Goal: Information Seeking & Learning: Learn about a topic

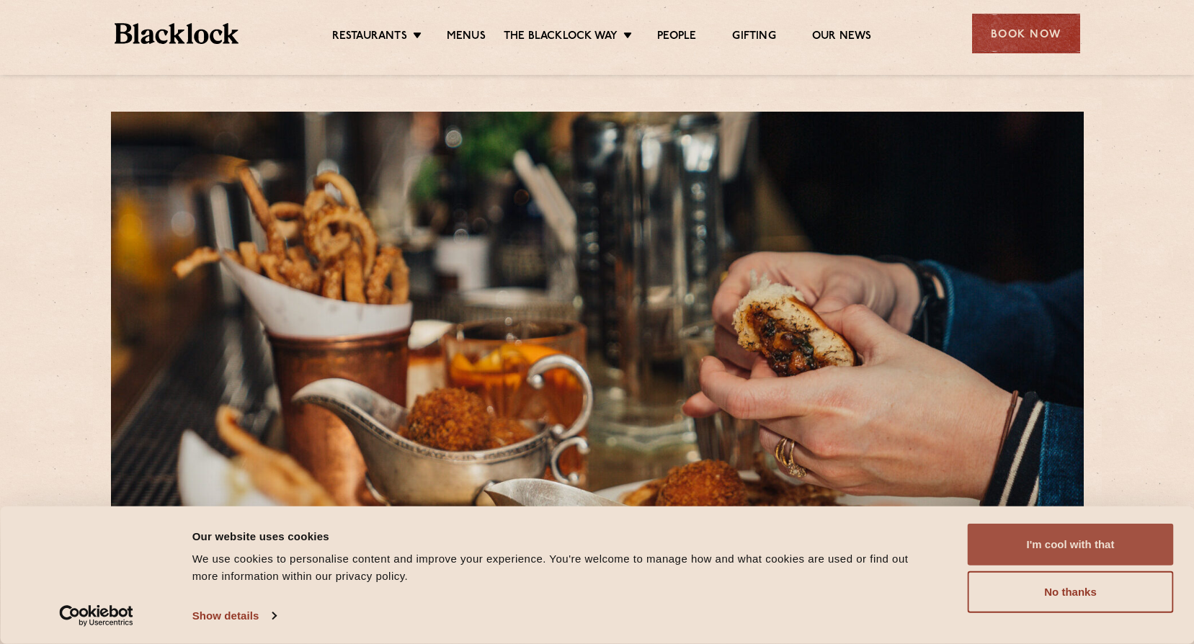
click at [1063, 550] on button "I'm cool with that" at bounding box center [1071, 545] width 206 height 42
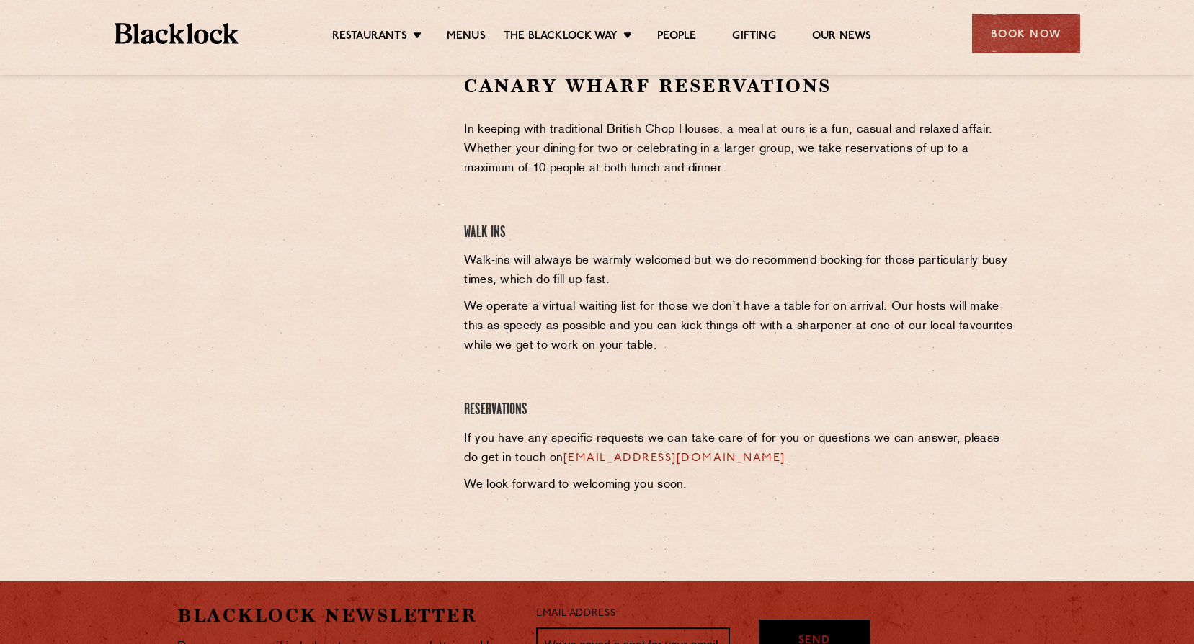
scroll to position [504, 0]
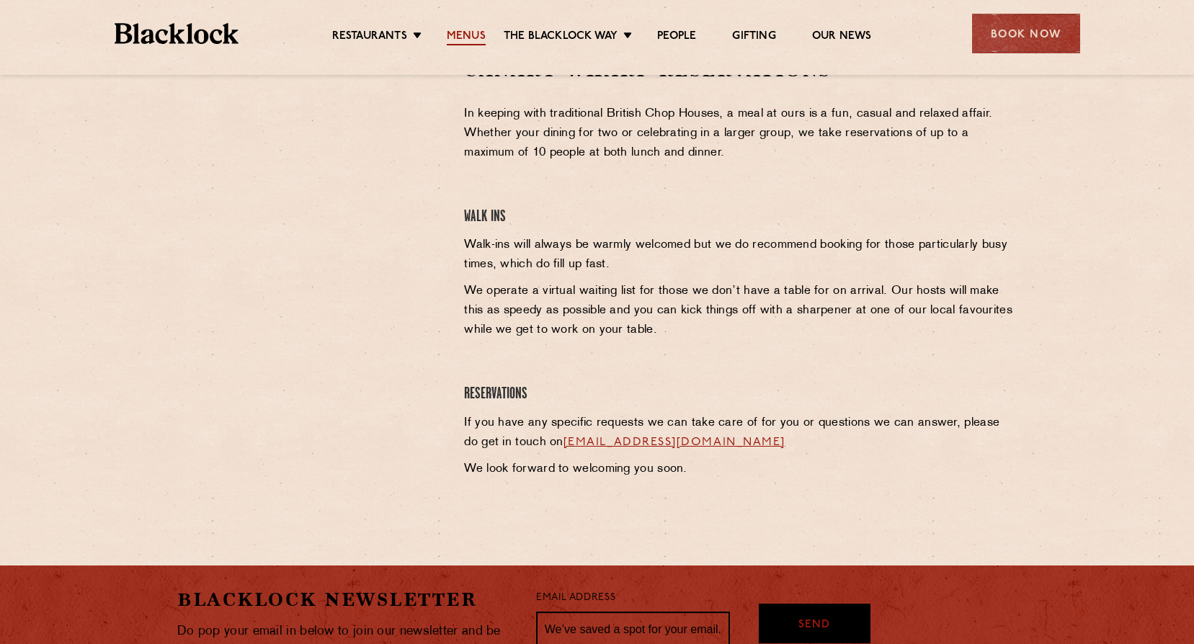
click at [465, 30] on link "Menus" at bounding box center [466, 38] width 39 height 16
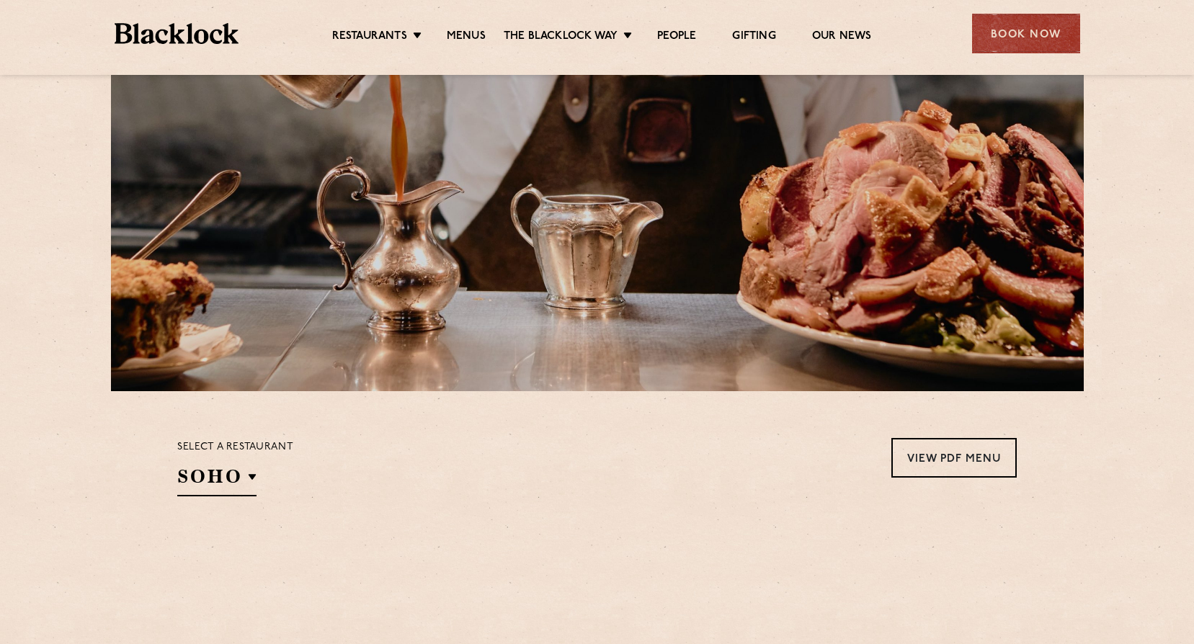
scroll to position [216, 0]
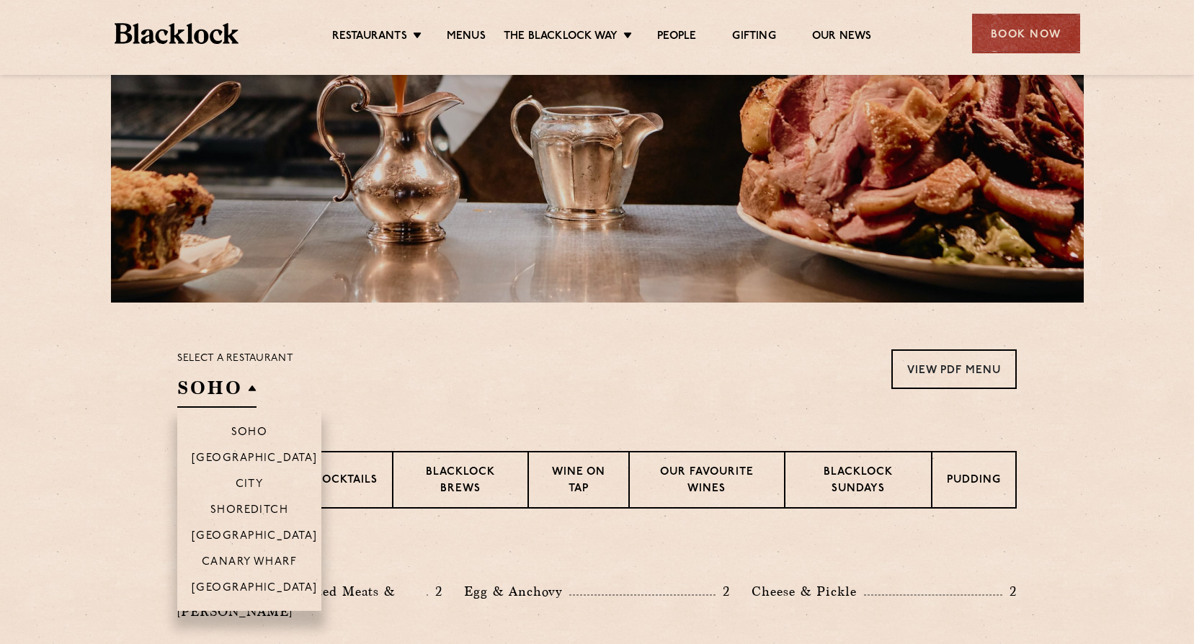
click at [260, 554] on li "Canary Wharf" at bounding box center [249, 561] width 144 height 26
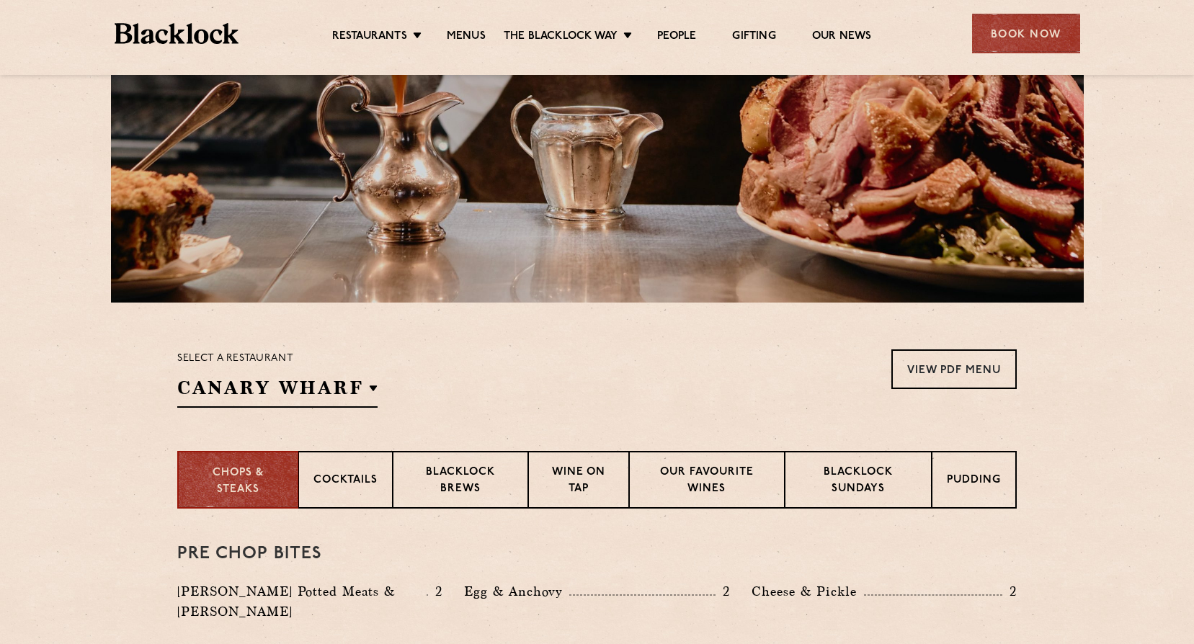
click at [586, 374] on div "Select a restaurant Canary Wharf Soho Birmingham City Shoreditch Covent Garden …" at bounding box center [596, 378] width 839 height 58
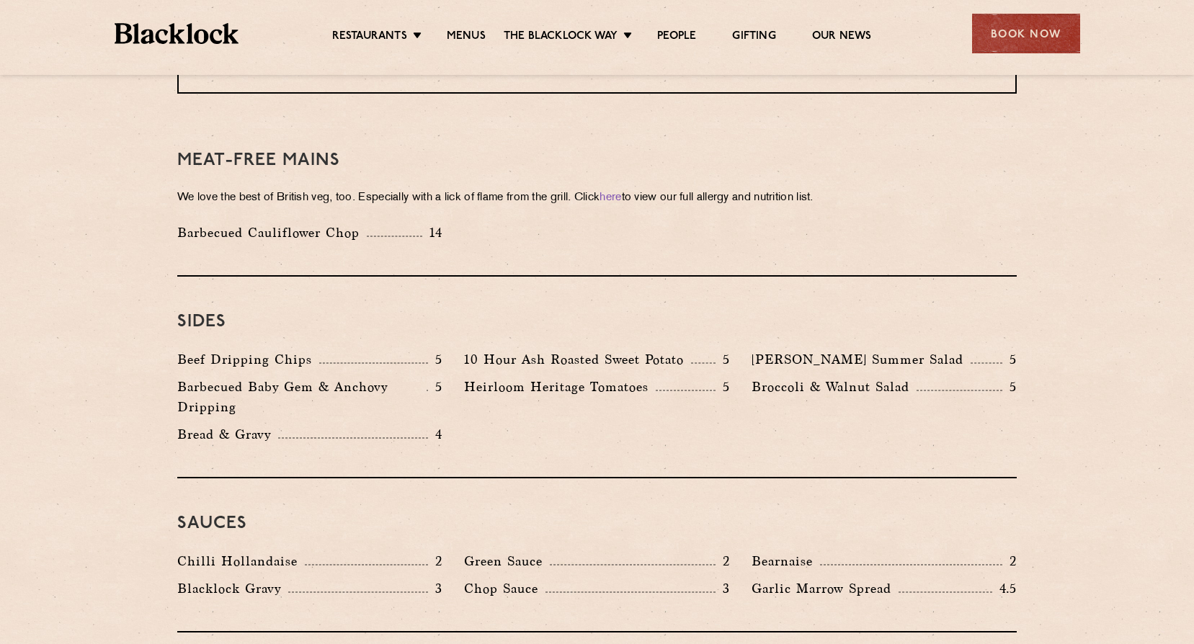
scroll to position [2089, 0]
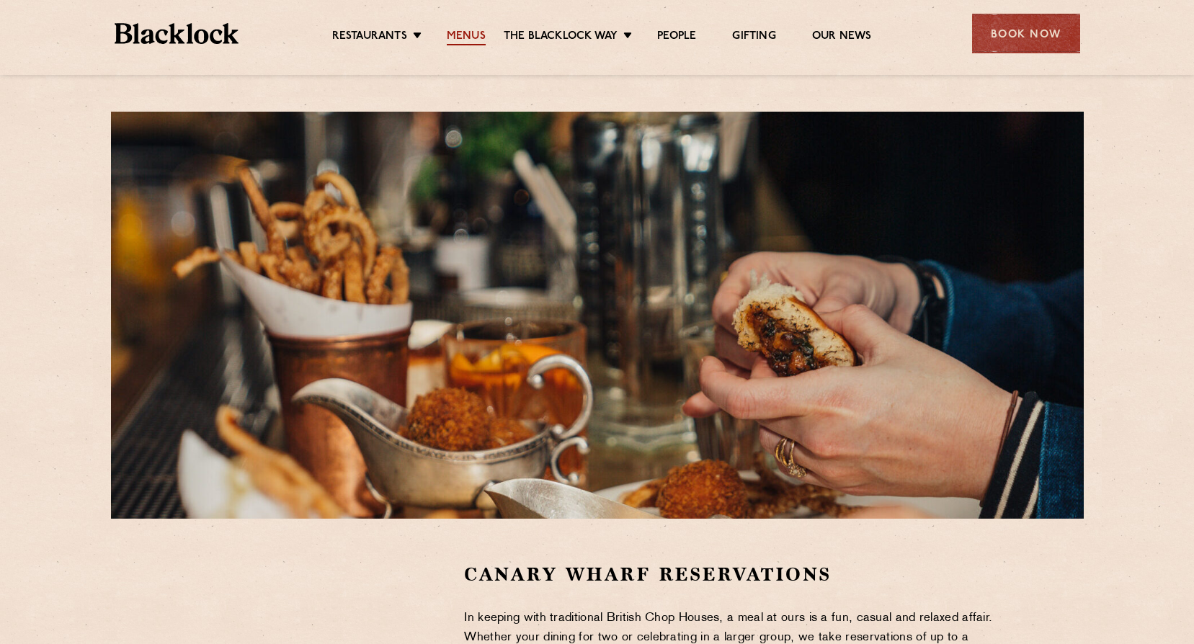
click at [458, 33] on link "Menus" at bounding box center [466, 38] width 39 height 16
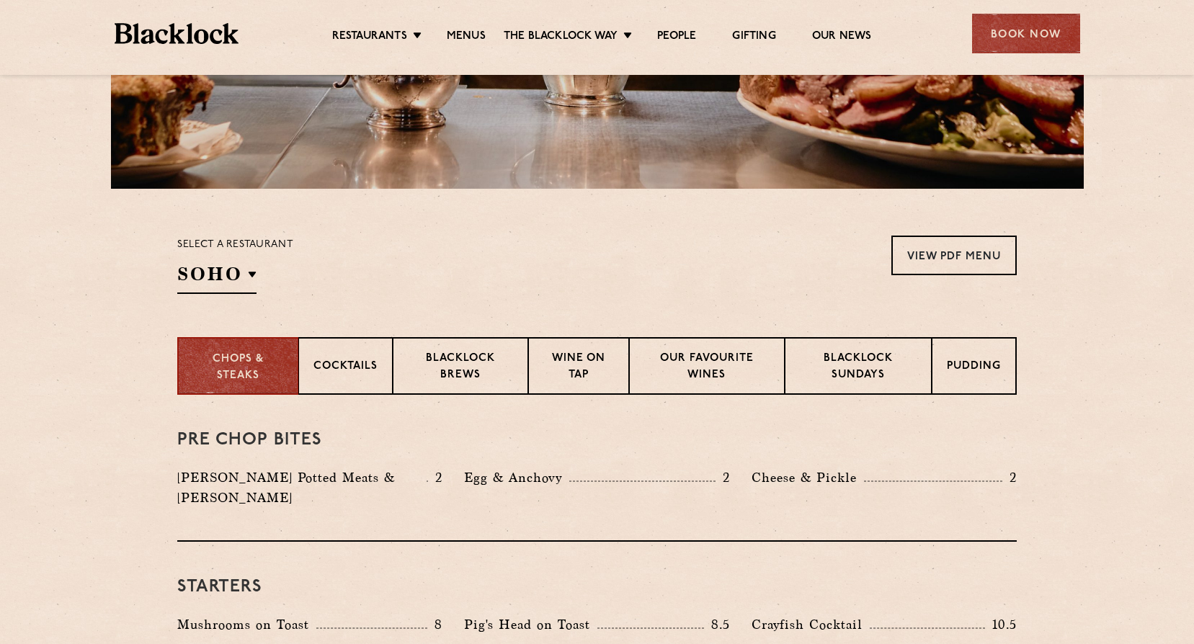
scroll to position [360, 0]
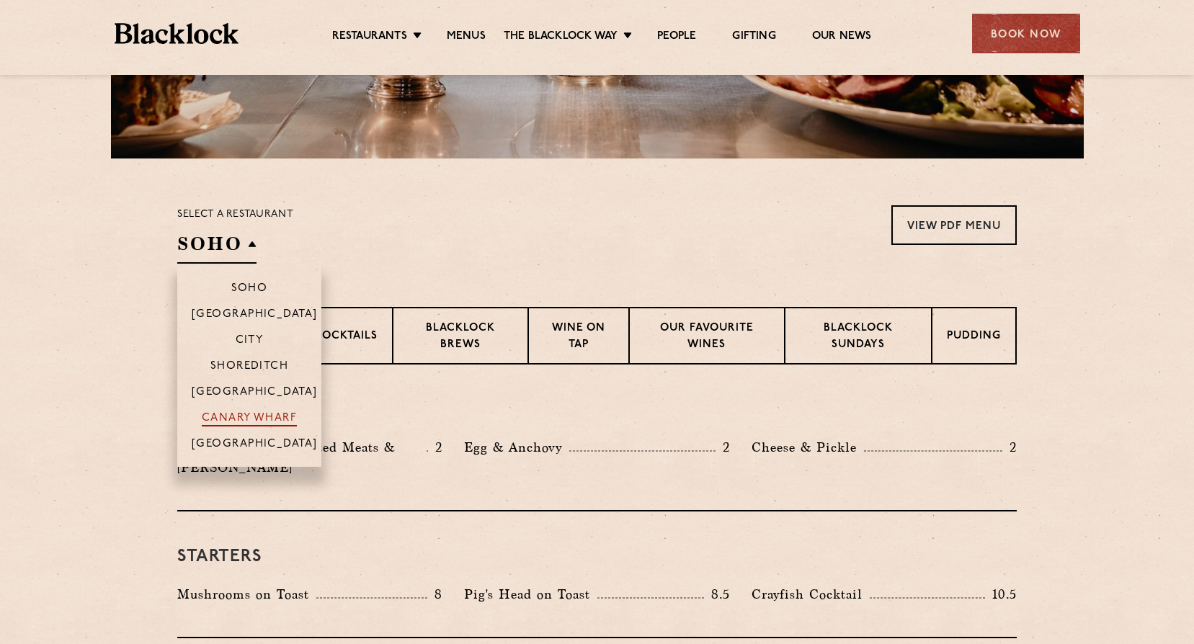
click at [231, 414] on p "Canary Wharf" at bounding box center [249, 419] width 95 height 14
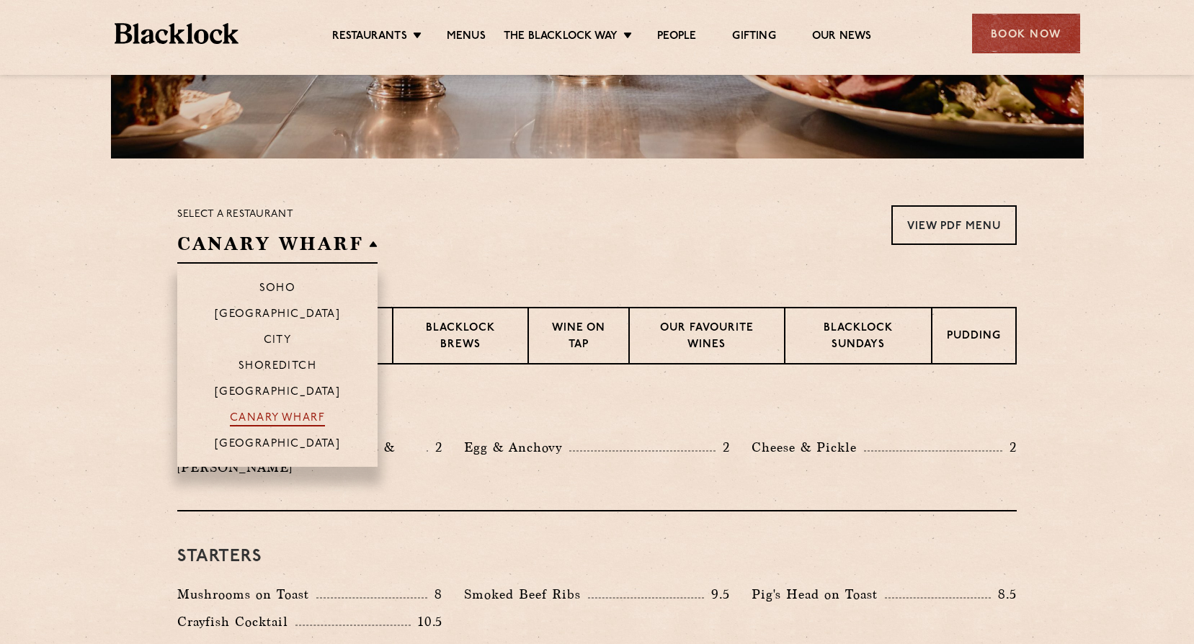
click at [231, 414] on p "Canary Wharf" at bounding box center [277, 419] width 95 height 14
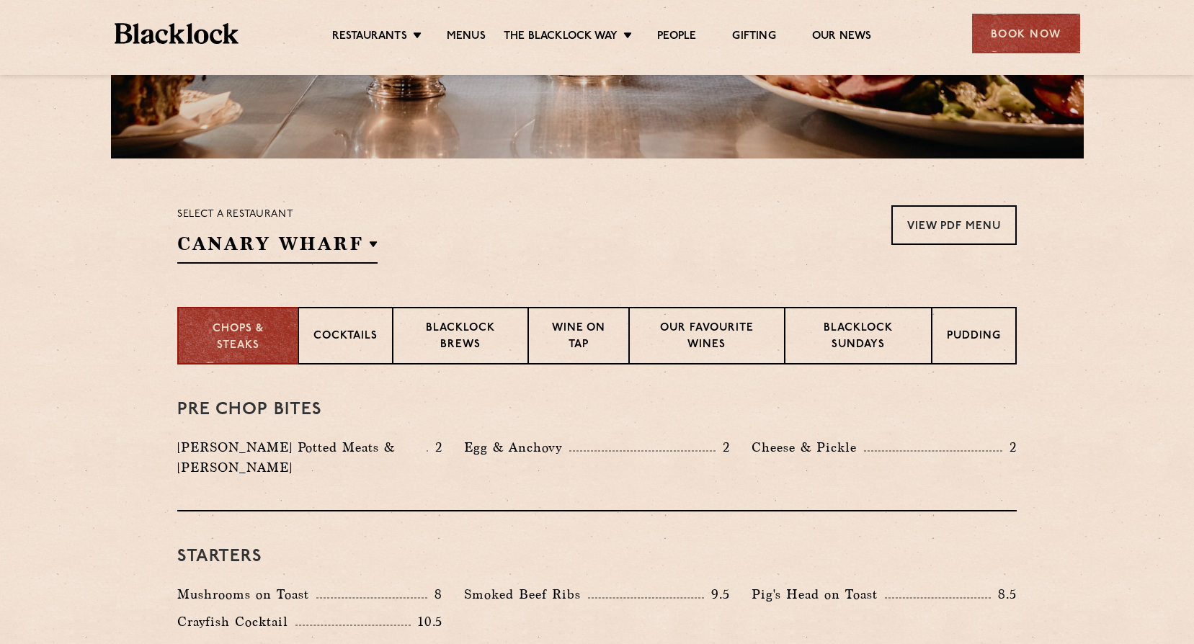
click at [549, 270] on section "Select a restaurant Canary Wharf Soho Birmingham City Shoreditch Covent Garden …" at bounding box center [597, 233] width 1194 height 148
click at [929, 228] on link "View PDF Menu" at bounding box center [953, 225] width 125 height 40
